Goal: Information Seeking & Learning: Learn about a topic

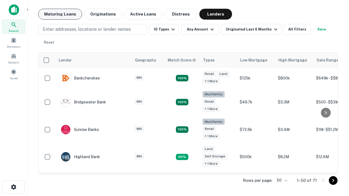
click at [60, 14] on button "Maturing Loans" at bounding box center [60, 14] width 44 height 11
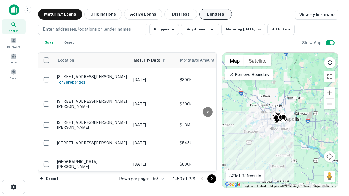
click at [216, 14] on button "Lenders" at bounding box center [215, 14] width 33 height 11
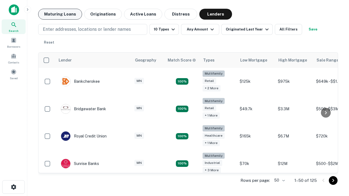
click at [60, 14] on button "Maturing Loans" at bounding box center [60, 14] width 44 height 11
